Goal: Find specific page/section: Find specific page/section

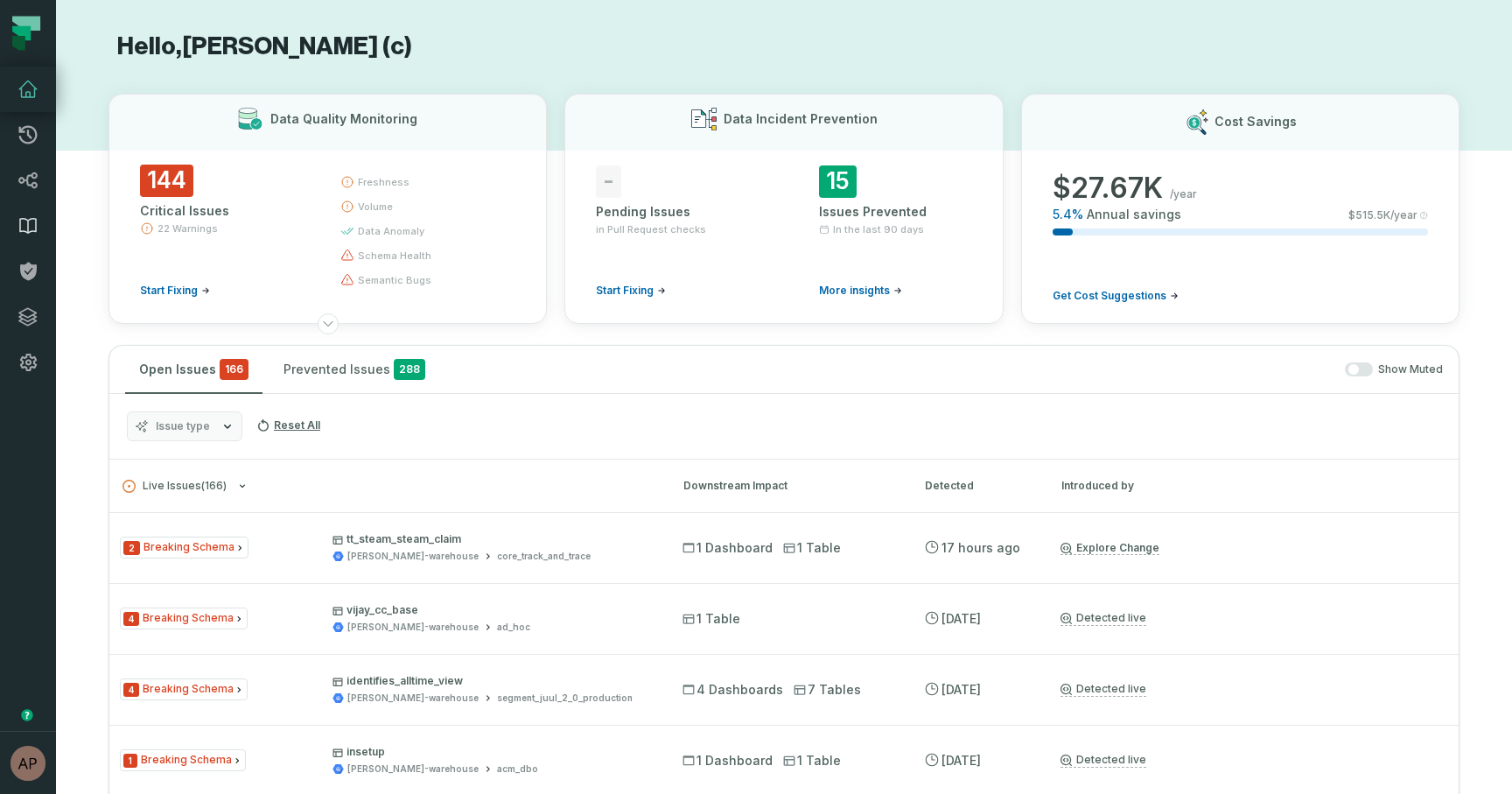
click at [29, 234] on icon at bounding box center [28, 225] width 21 height 21
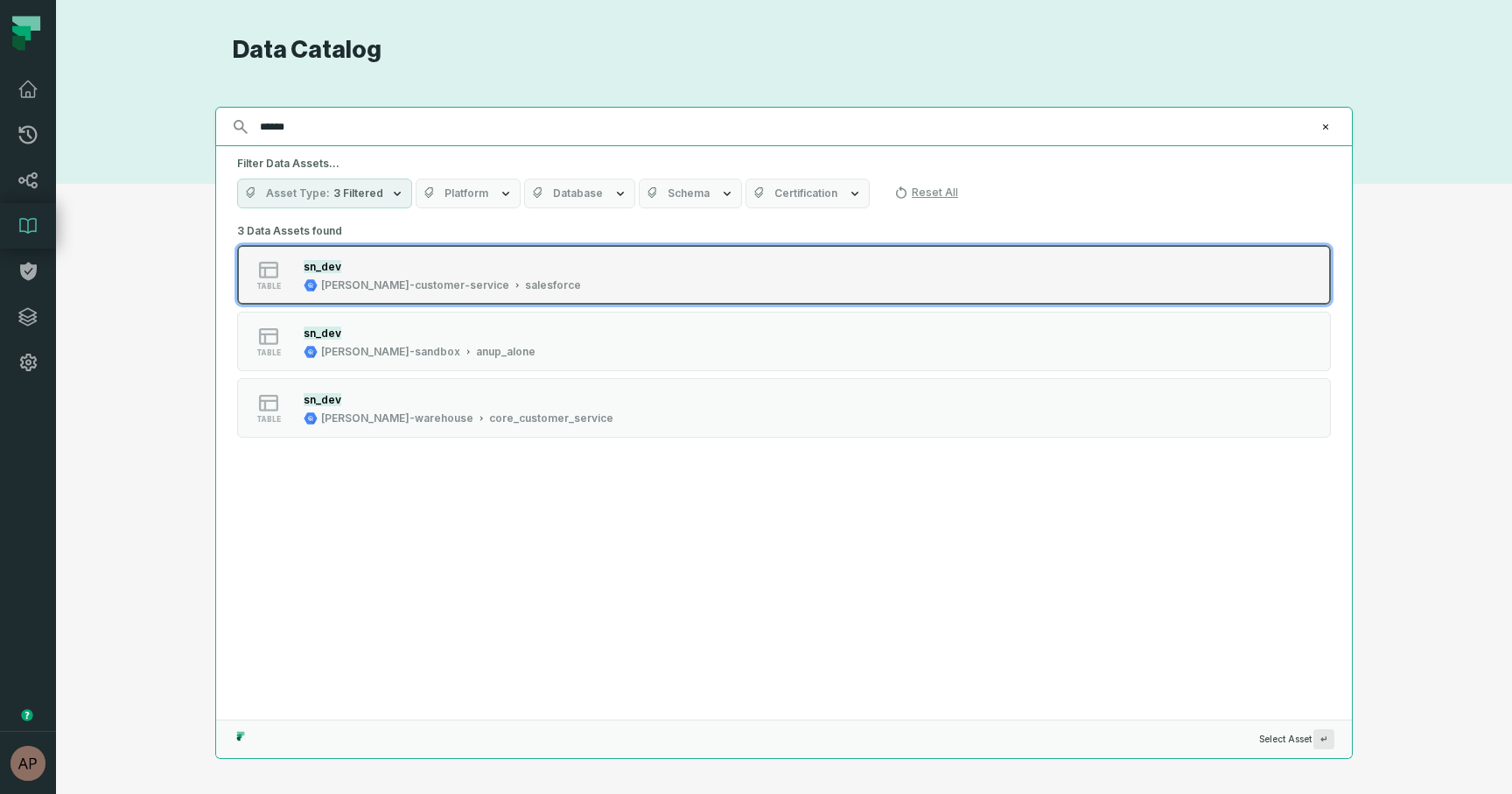
type input "******"
click at [368, 275] on div "sn_dev juul-customer-service salesforce" at bounding box center [442, 274] width 292 height 35
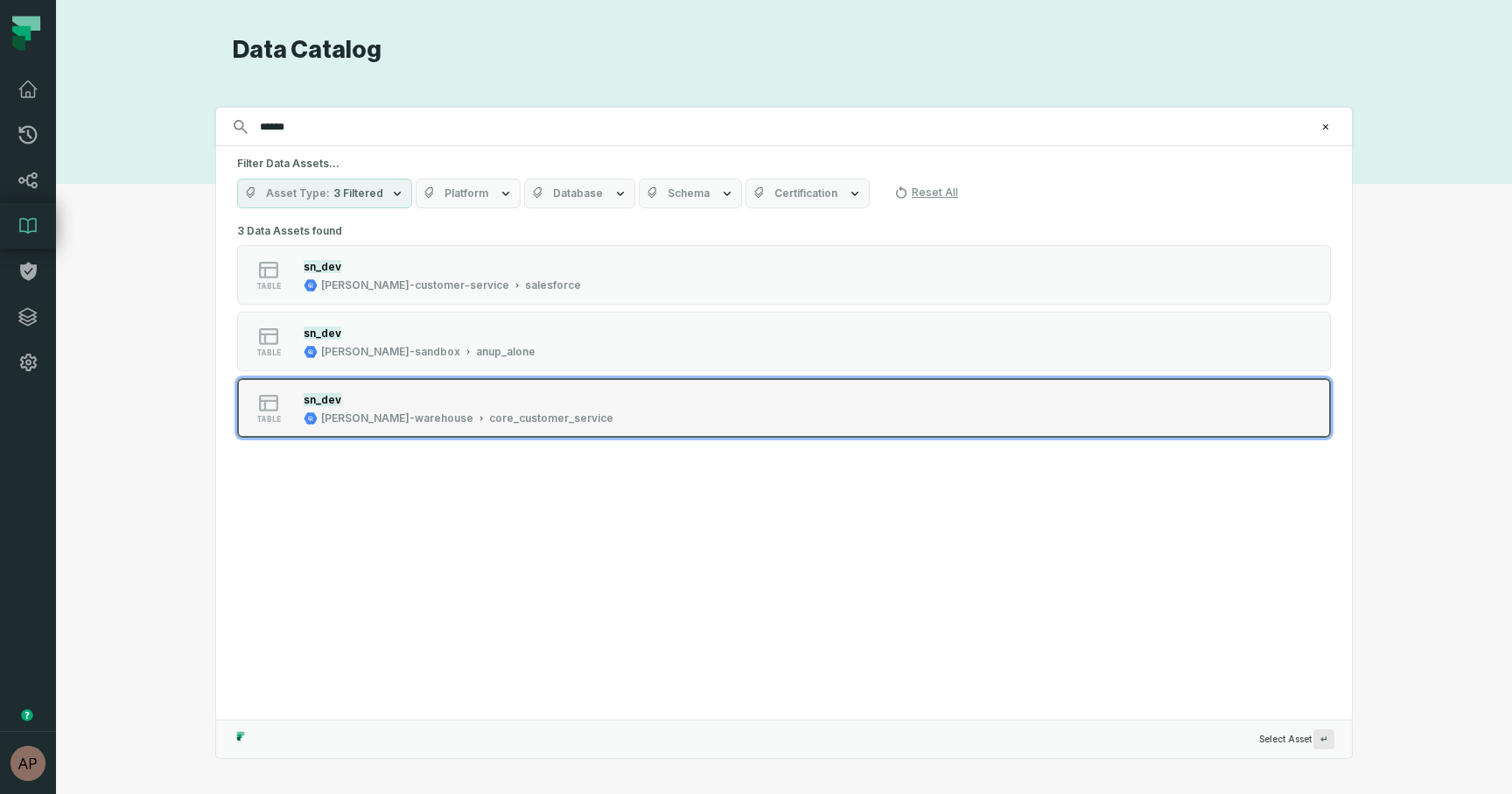
click at [477, 415] on icon "Suggestions" at bounding box center [481, 418] width 9 height 9
click at [422, 394] on div "sn_dev" at bounding box center [458, 399] width 310 height 18
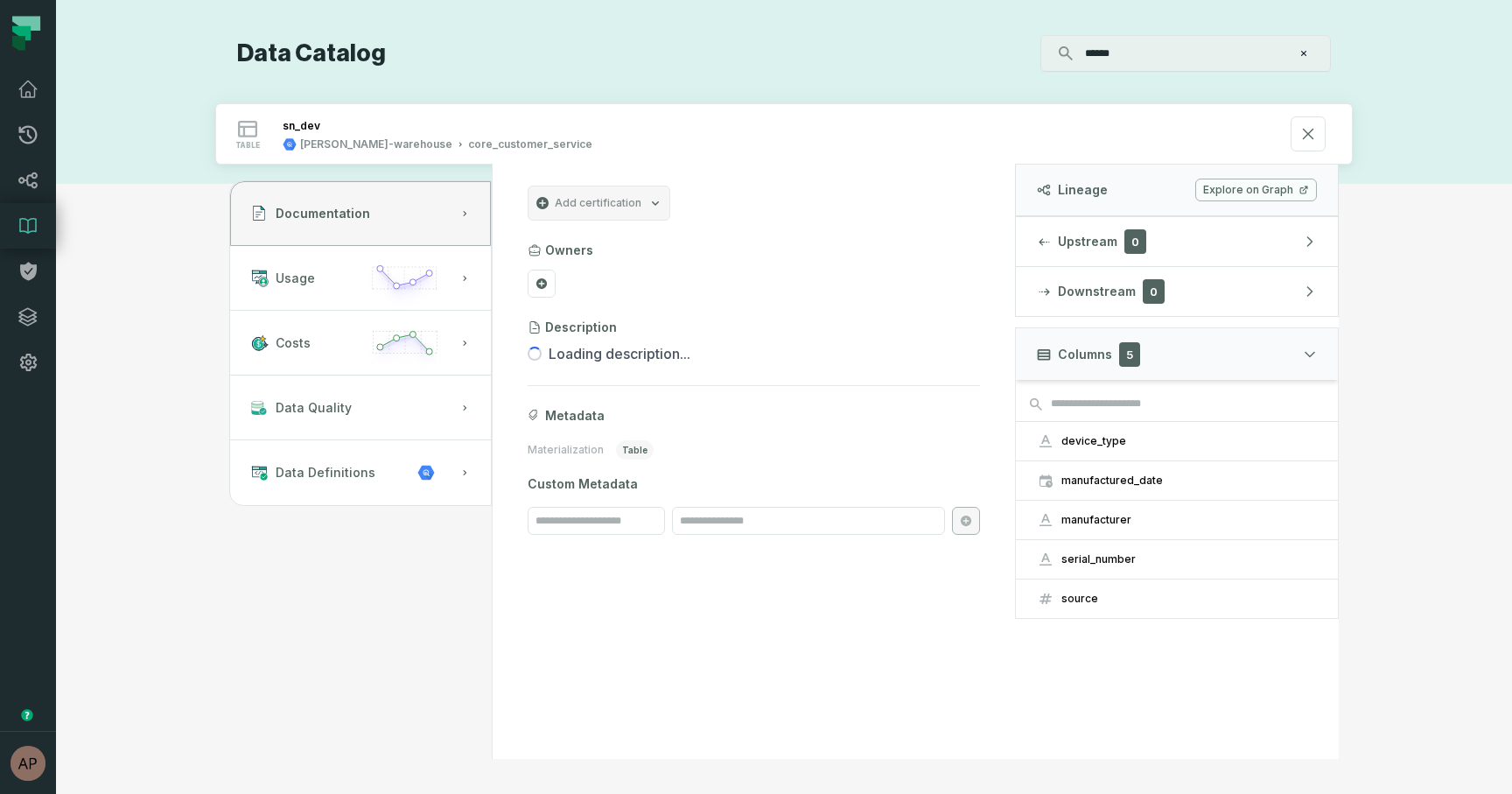
click at [1216, 186] on link "Explore on Graph" at bounding box center [1256, 189] width 122 height 23
